Goal: Find specific page/section

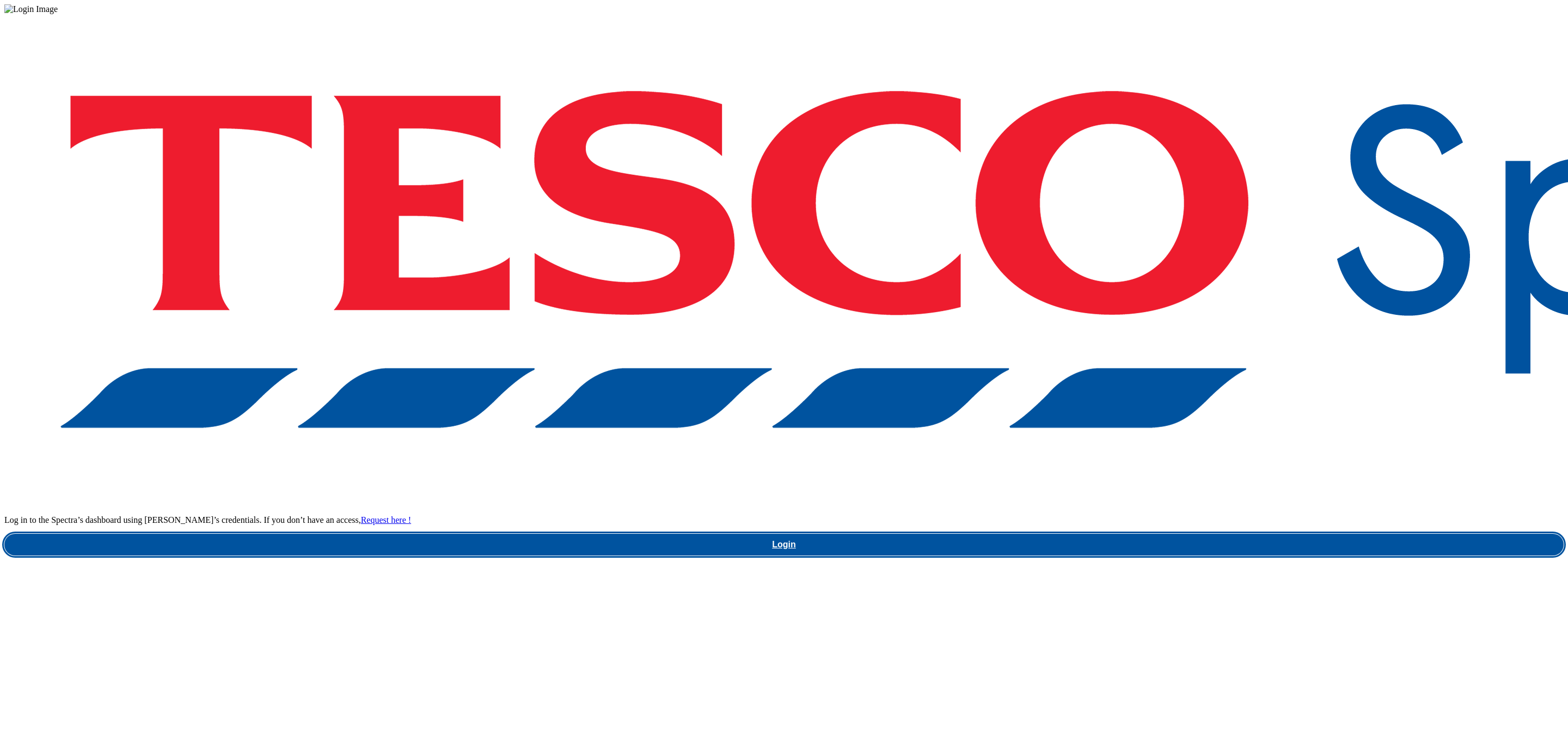
click at [1185, 534] on link "Login" at bounding box center [784, 544] width 1559 height 22
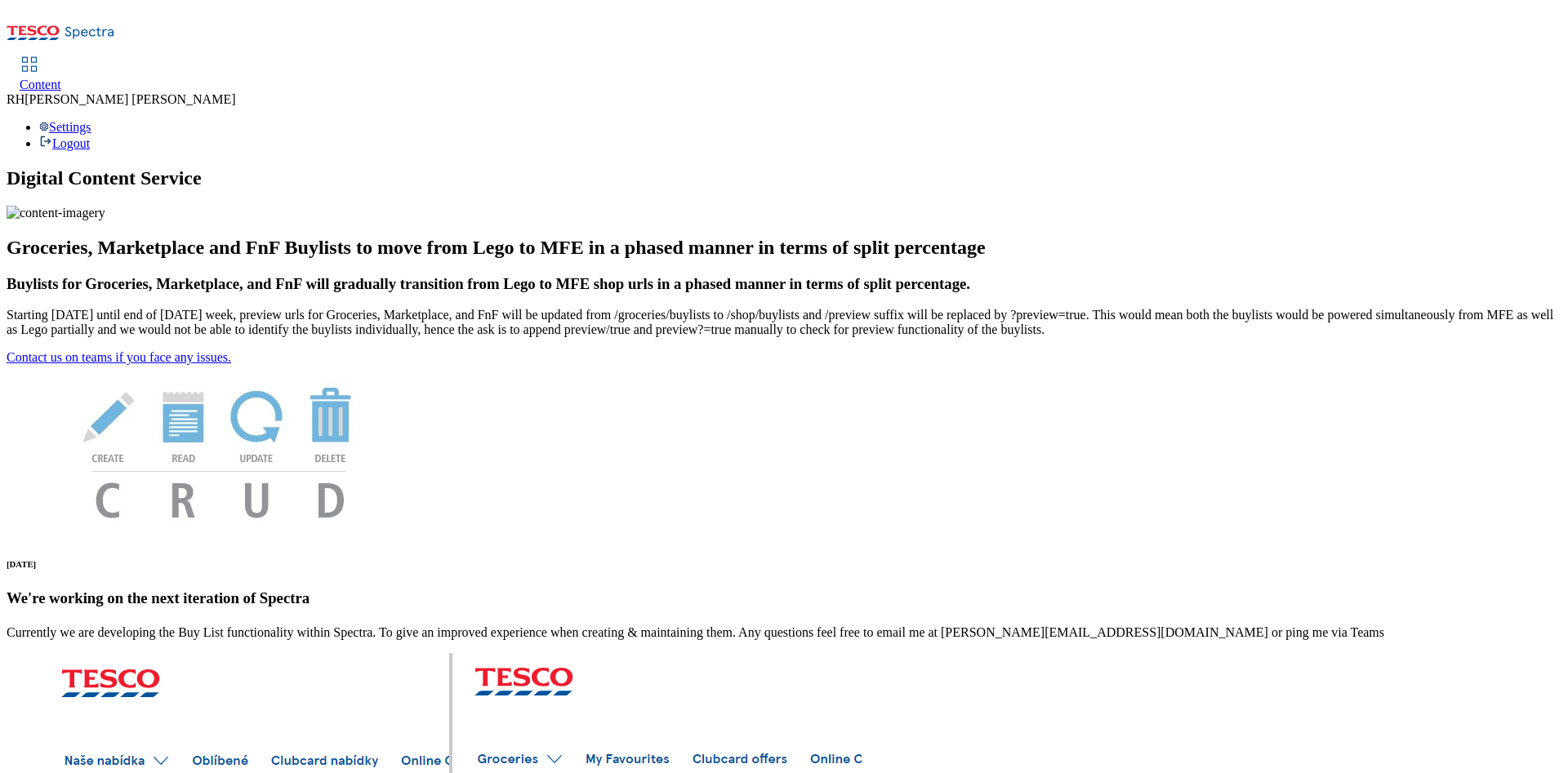
click at [39, 54] on icon at bounding box center [29, 64] width 19 height 19
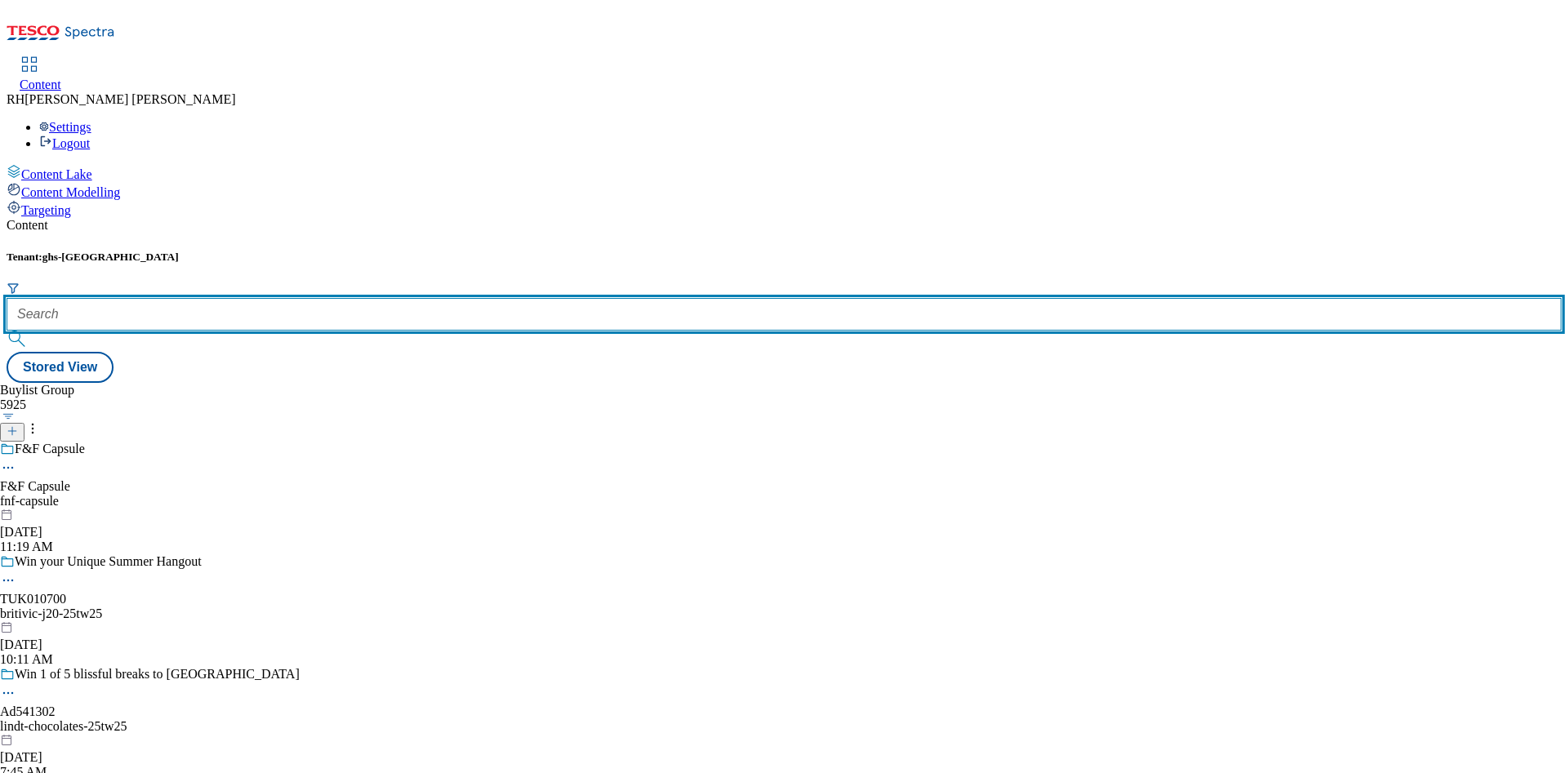
click at [339, 298] on input "text" at bounding box center [784, 314] width 1555 height 32
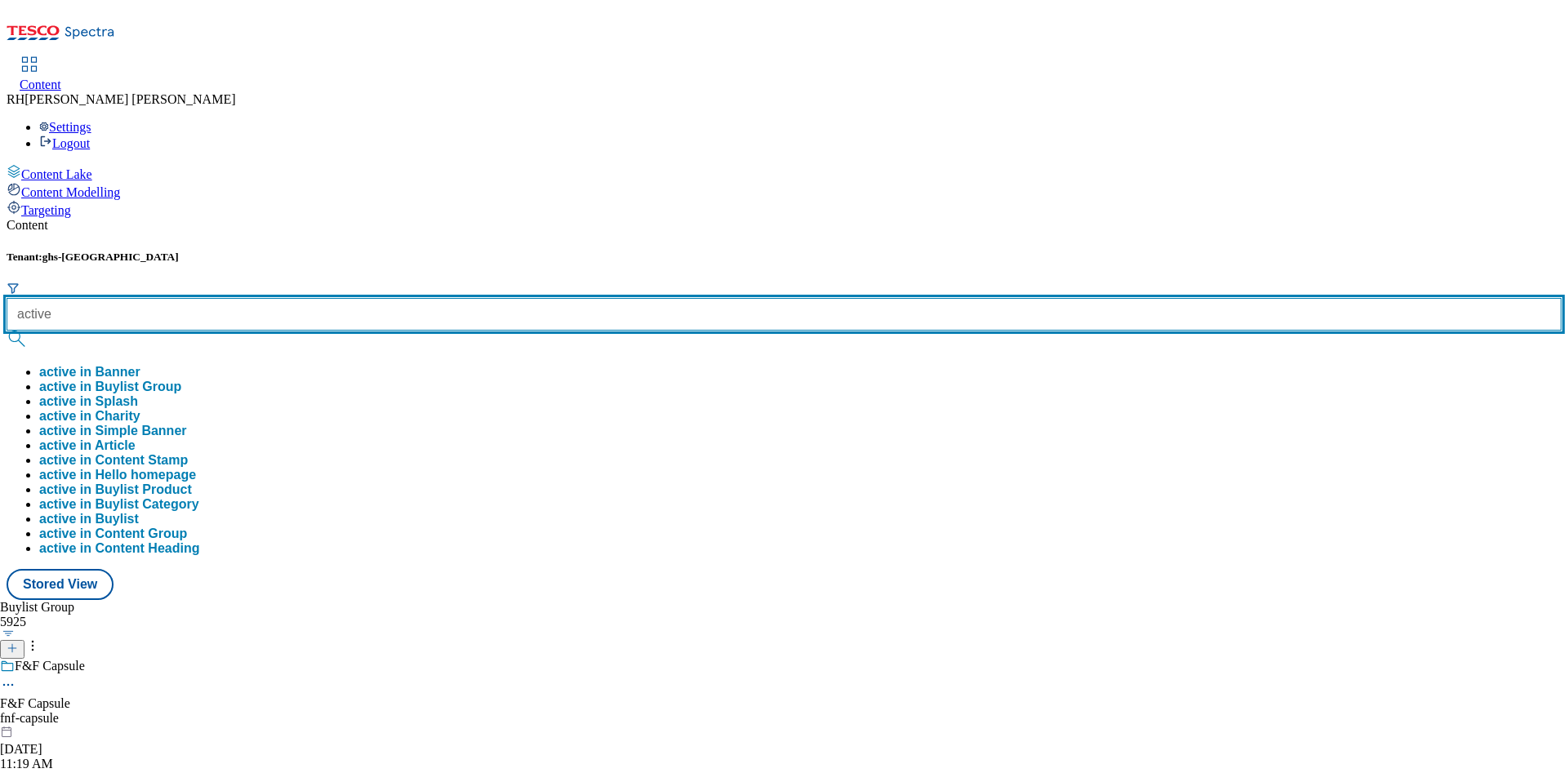
type input "active"
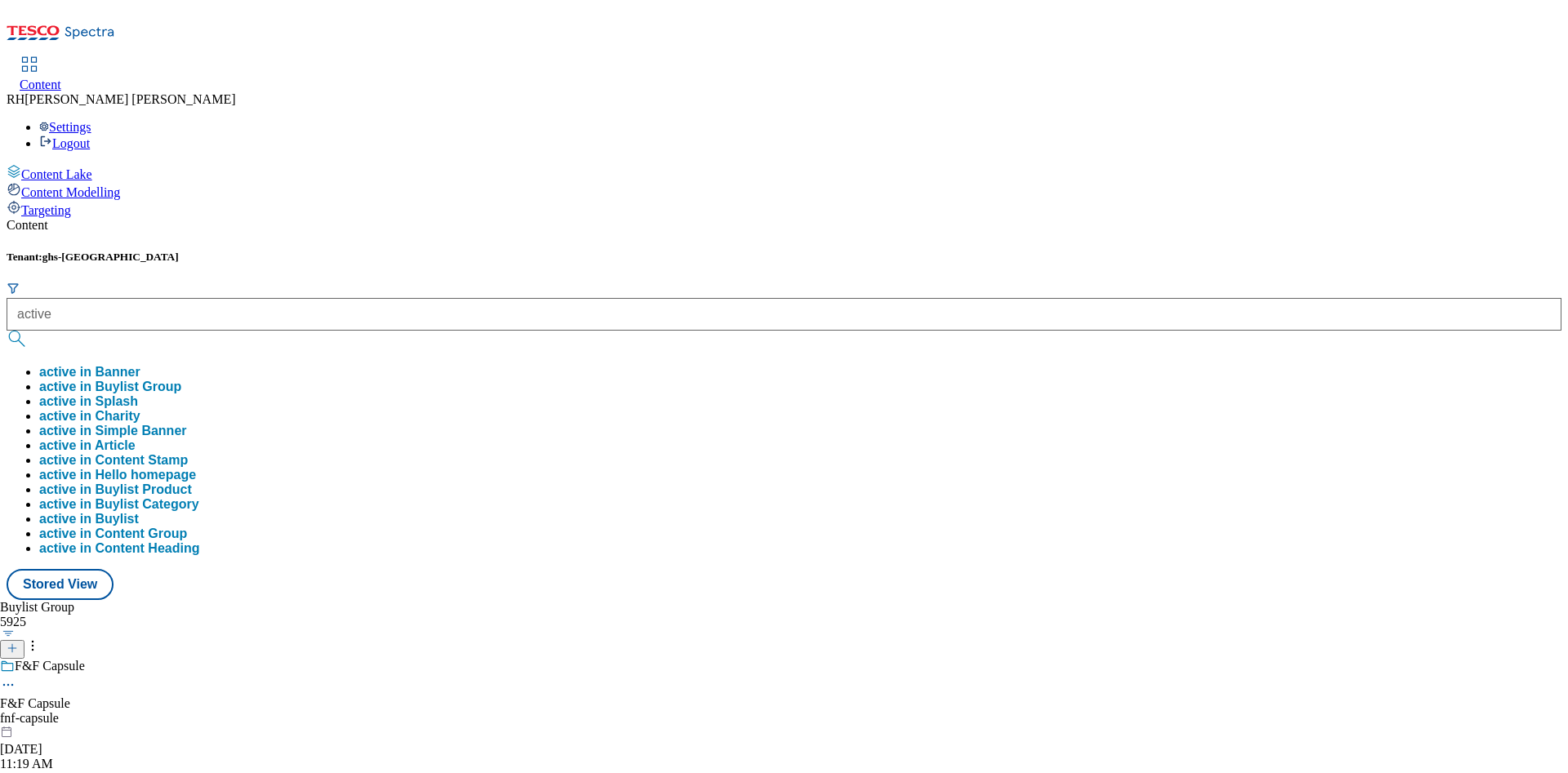
click at [181, 380] on button "active in Buylist Group" at bounding box center [110, 387] width 142 height 15
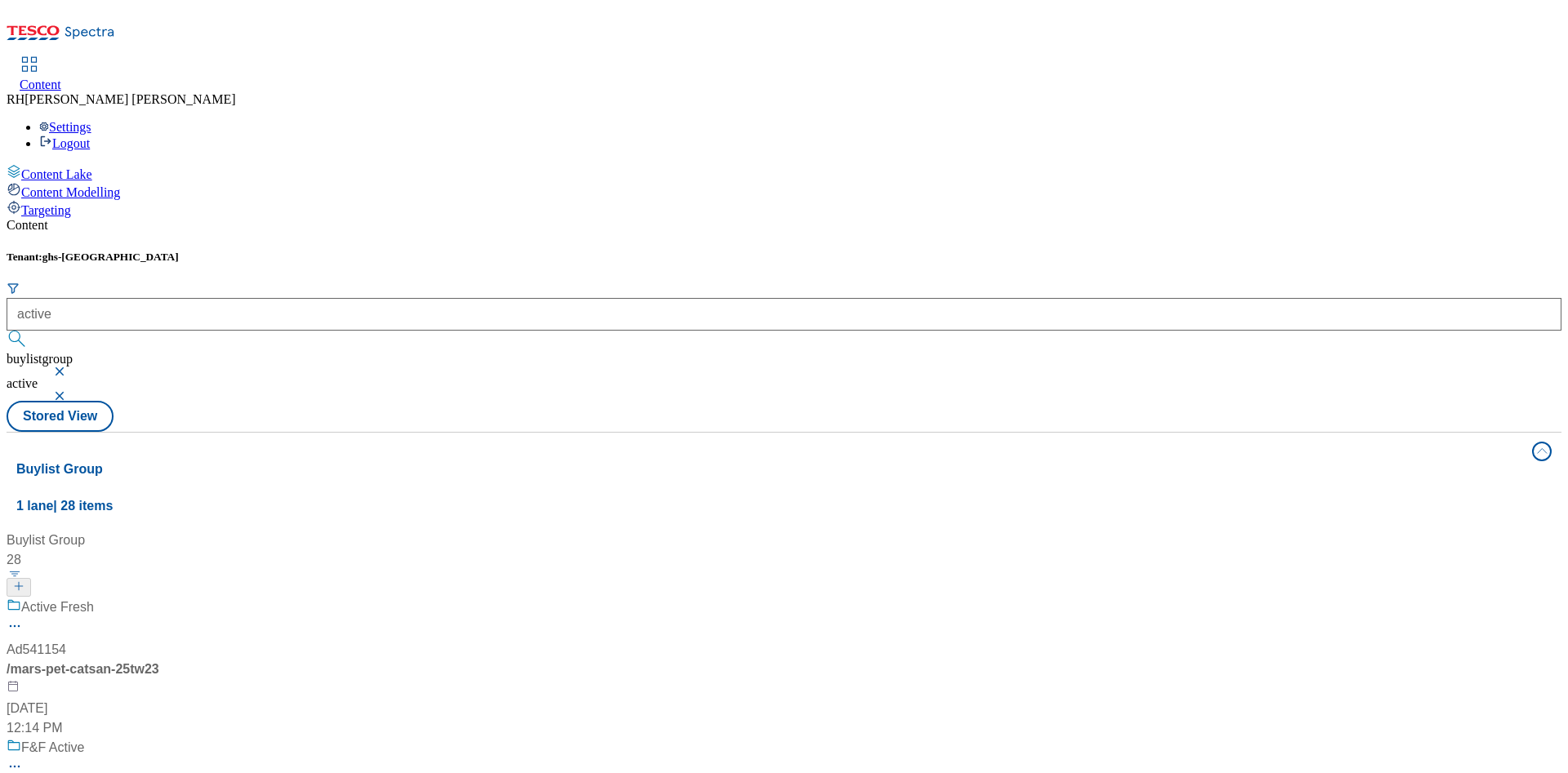
scroll to position [123, 0]
click at [84, 738] on span "F&F Active" at bounding box center [53, 748] width 63 height 20
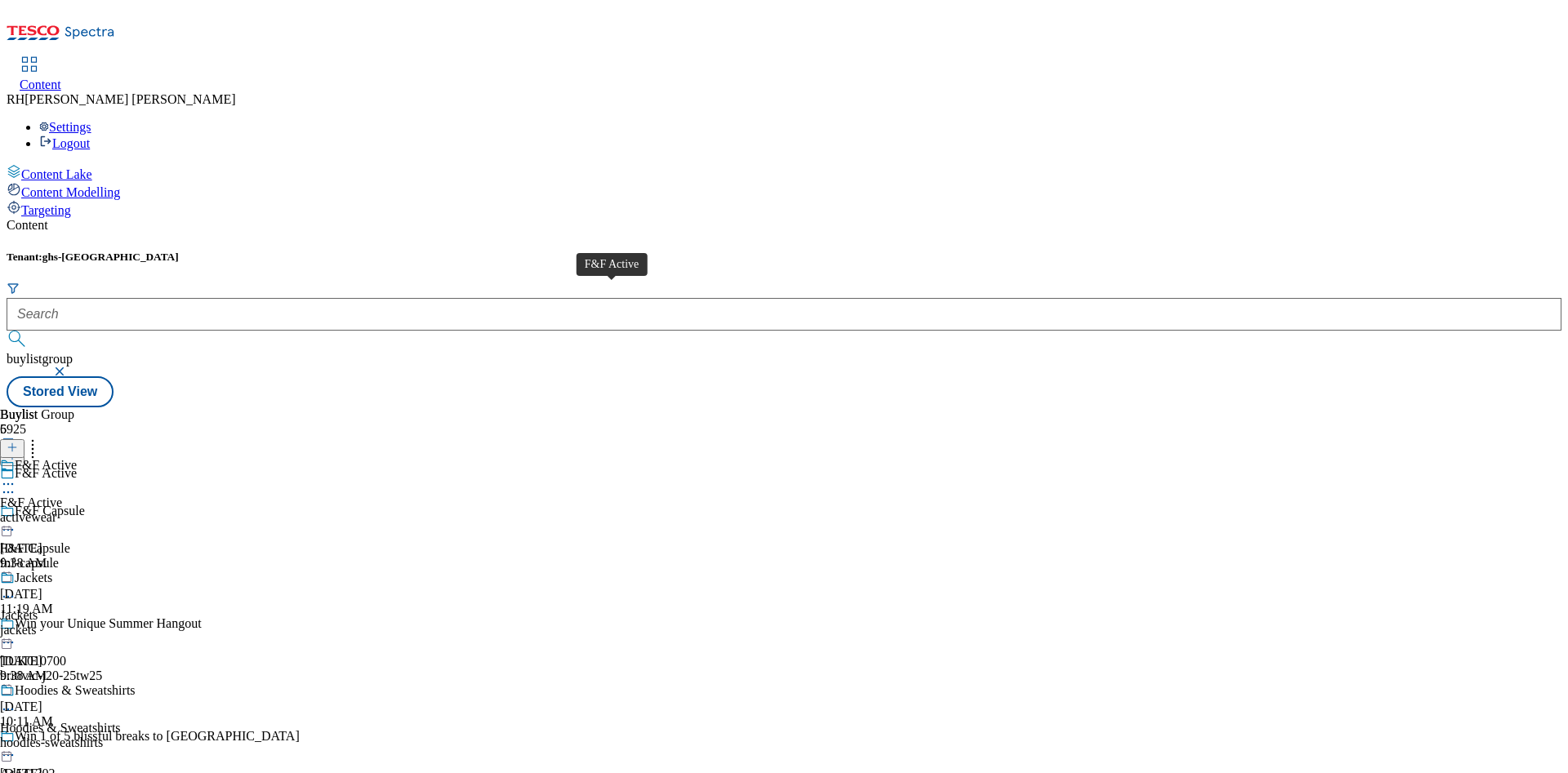
click at [62, 495] on div "F&F Active" at bounding box center [30, 502] width 62 height 15
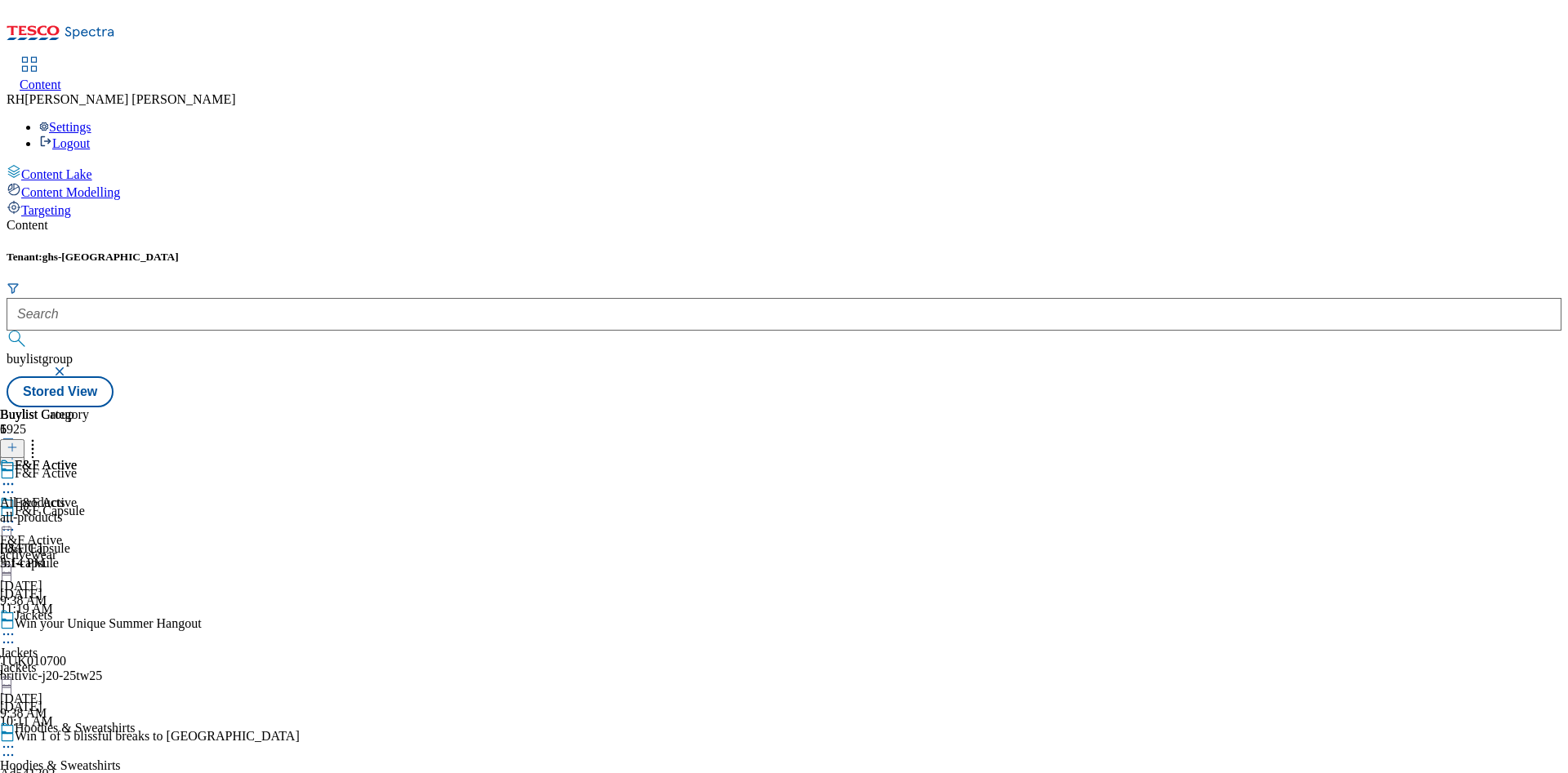
click at [89, 458] on div "F&F Active All products all-products Jul 28, 2025 3:14 PM" at bounding box center [44, 514] width 89 height 113
